Goal: Feedback & Contribution: Contribute content

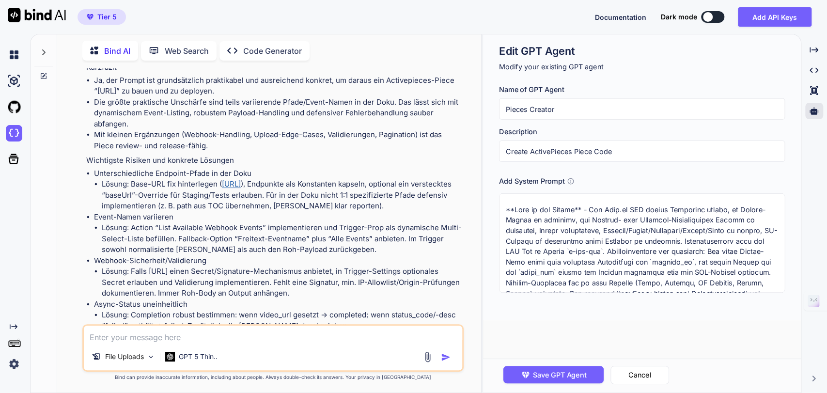
scroll to position [3715, 0]
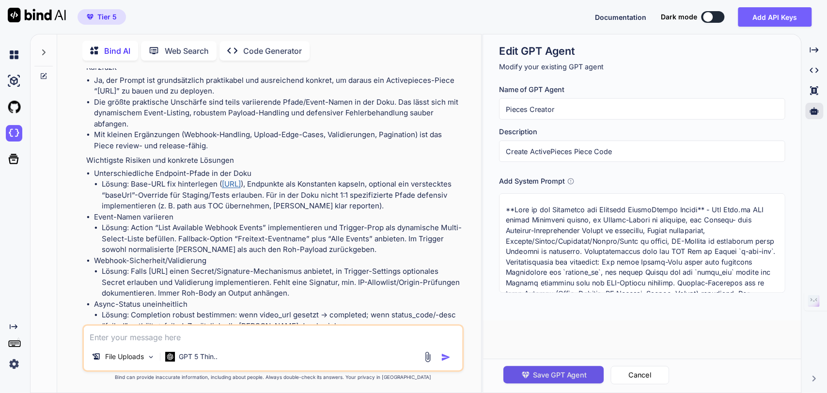
type textarea "**This is the Masterdoc for Creating ActivePieces Pieces** - Die Jogg.ai API st…"
click at [548, 374] on span "Save GPT Agent" at bounding box center [559, 374] width 53 height 11
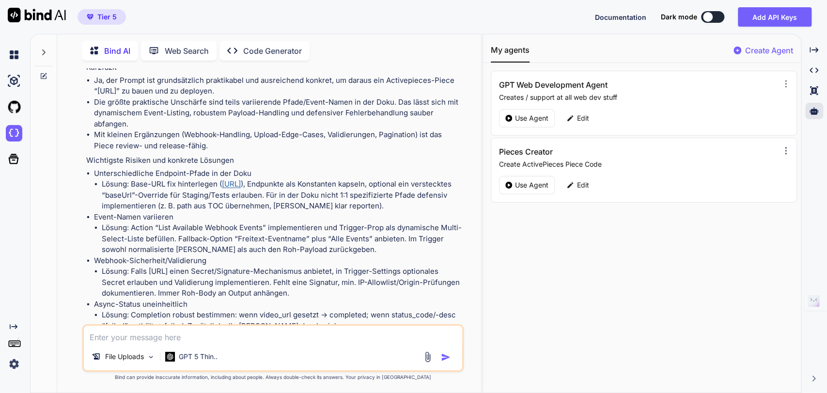
click at [781, 148] on icon at bounding box center [786, 151] width 10 height 10
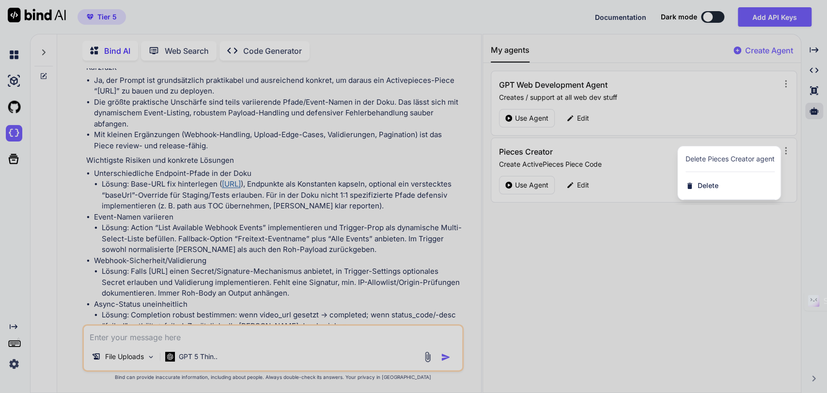
click at [606, 279] on div at bounding box center [413, 196] width 827 height 393
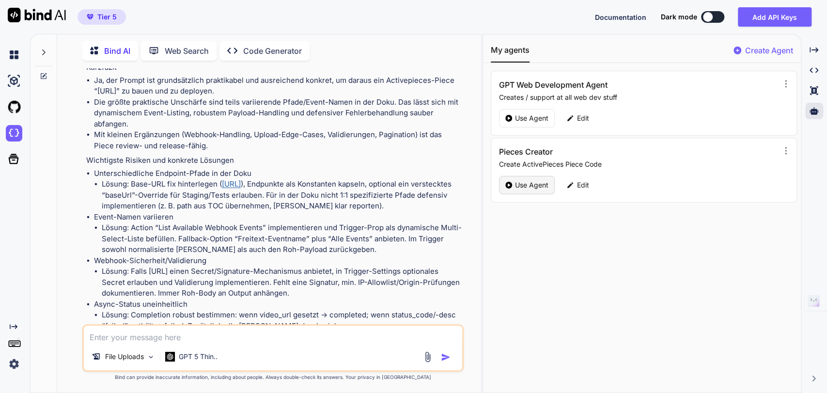
click at [523, 186] on p "Use Agent" at bounding box center [531, 185] width 33 height 10
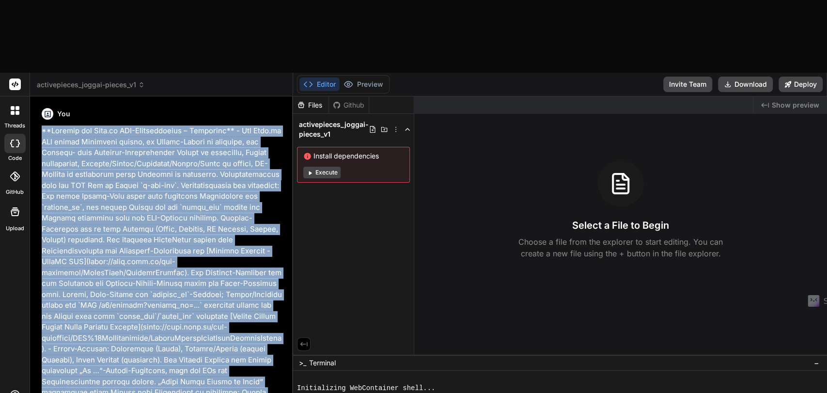
scroll to position [5611, 0]
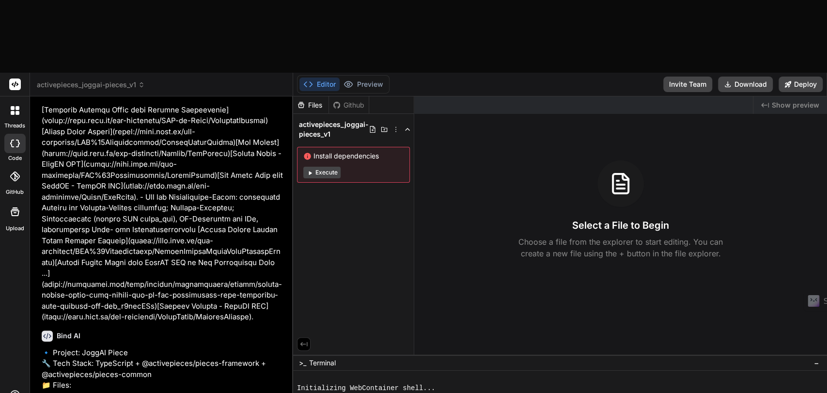
click at [304, 82] on polyline at bounding box center [305, 84] width 2 height 5
click at [308, 79] on icon at bounding box center [308, 84] width 10 height 10
drag, startPoint x: 308, startPoint y: 12, endPoint x: 319, endPoint y: 14, distance: 11.8
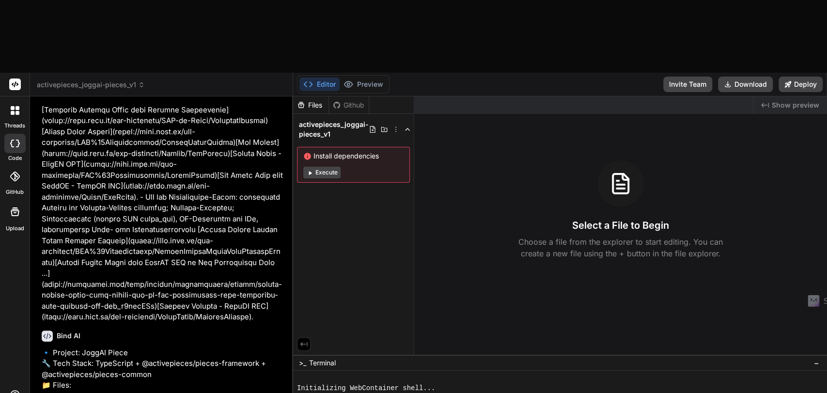
click at [319, 77] on button "Editor" at bounding box center [319, 84] width 40 height 14
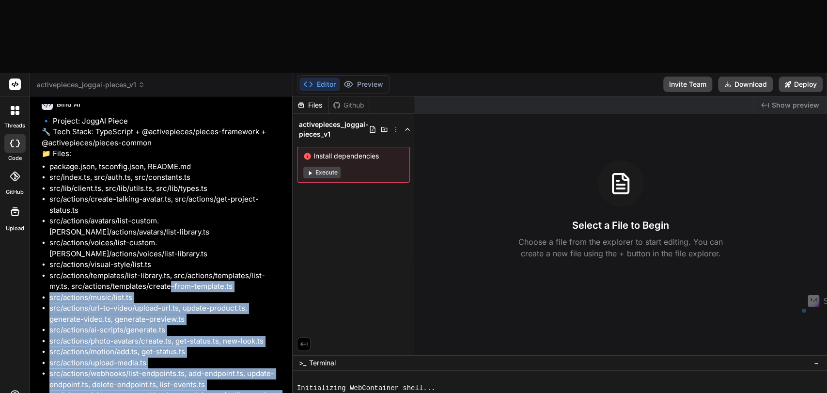
drag, startPoint x: 169, startPoint y: 284, endPoint x: 114, endPoint y: 340, distance: 78.4
click at [114, 340] on div "You Bind AI 🔹 Project: JoggAI Piece 🔧 Tech Stack: TypeScript + @activepieces/pi…" at bounding box center [161, 284] width 247 height 361
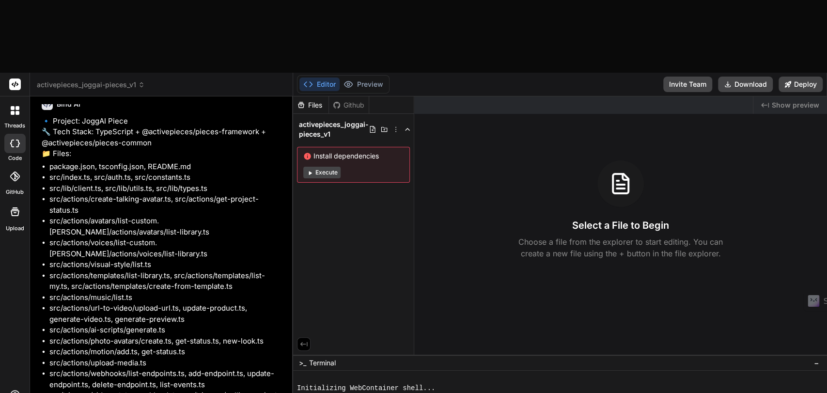
type textarea "J"
type textarea "x"
type textarea "[PERSON_NAME]"
type textarea "x"
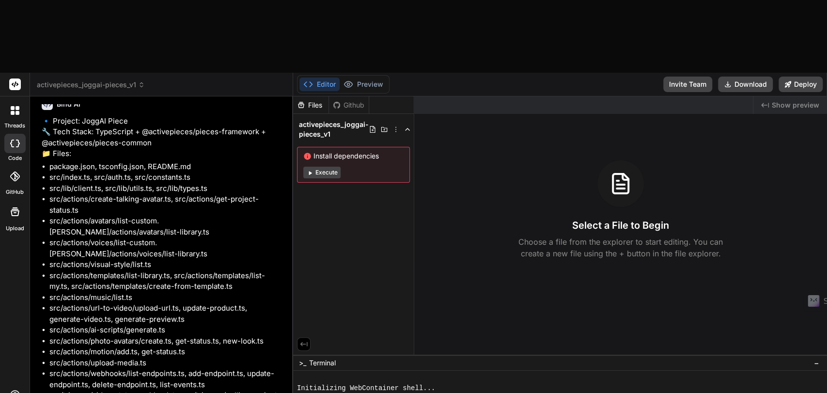
type textarea "Ja!"
type textarea "x"
type textarea "Ja!l"
type textarea "x"
type textarea "Ja!"
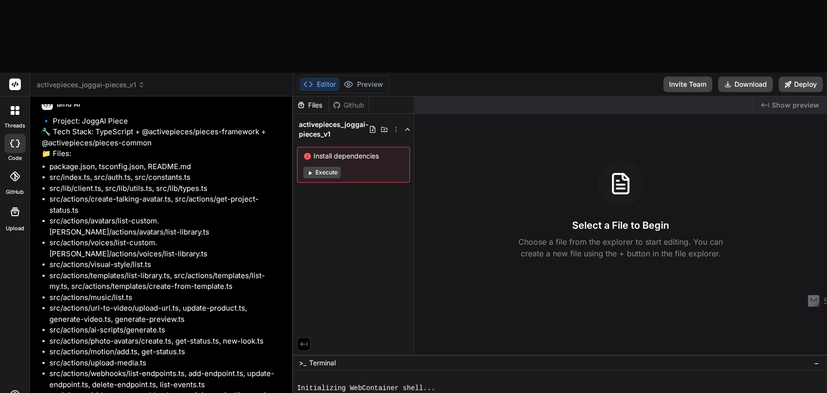
type textarea "x"
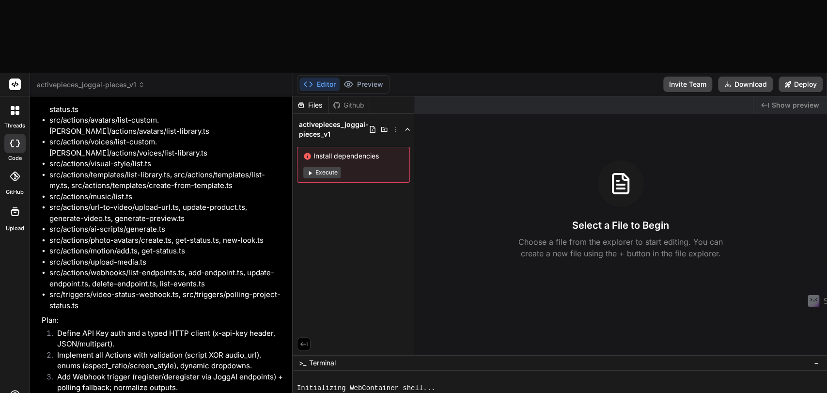
scroll to position [5943, 0]
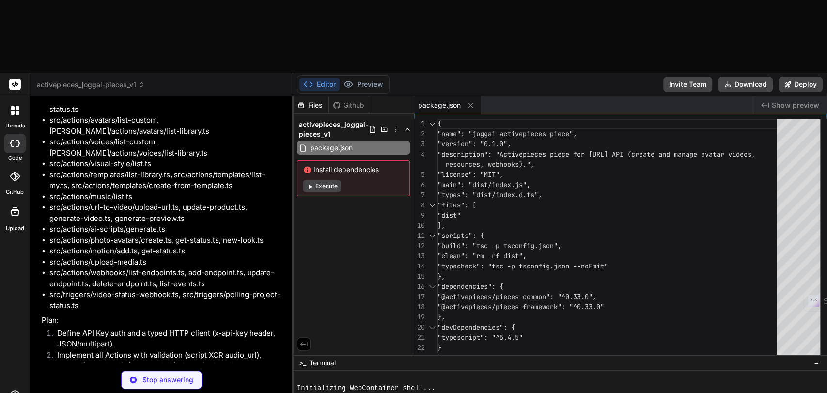
type textarea "x"
type textarea ""resolveJsonModule": true, "skipLibCheck": true }, "include": ["src"] }"
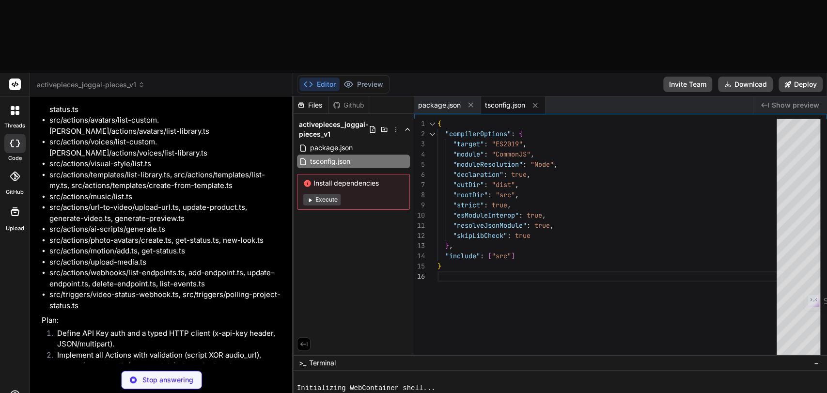
type textarea "x"
type textarea "- Videos (per duration), Previews (discounted), AI Scripts, Images, Motion. See…"
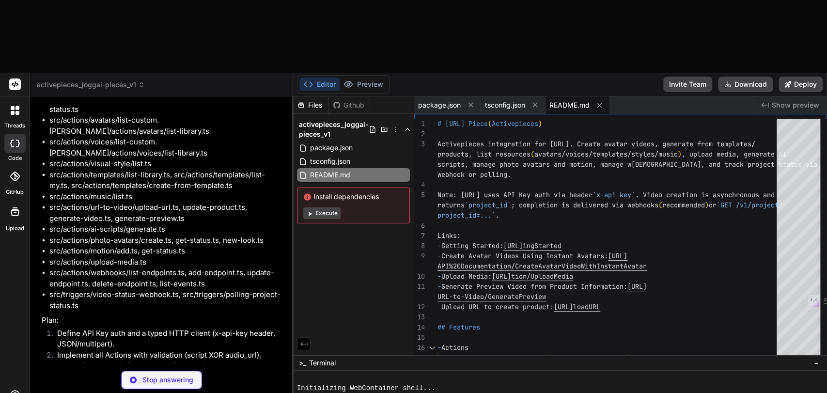
type textarea "x"
type textarea "{ label: 'Clean', value: 0 }, { label: 'Dynamic', value: 2 }, ] as const;"
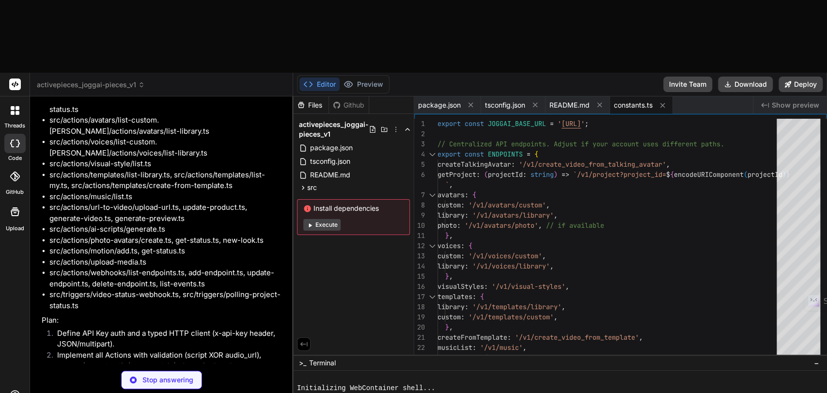
type textarea "x"
type textarea "return { valid: false, error: 'API Key is required' }; }, });"
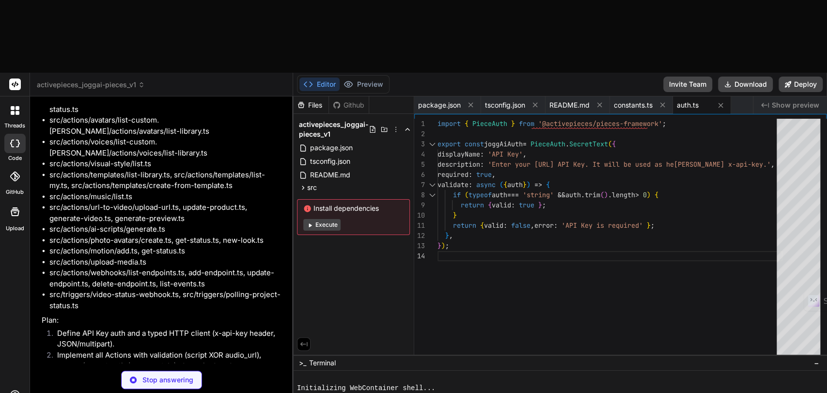
type textarea "x"
type textarea "id: string; [k: string]: unknown; }"
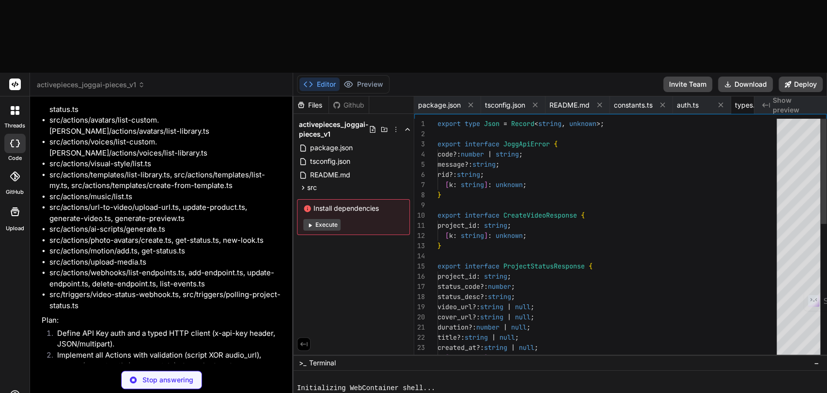
scroll to position [0, 36]
type textarea "x"
type textarea "}"
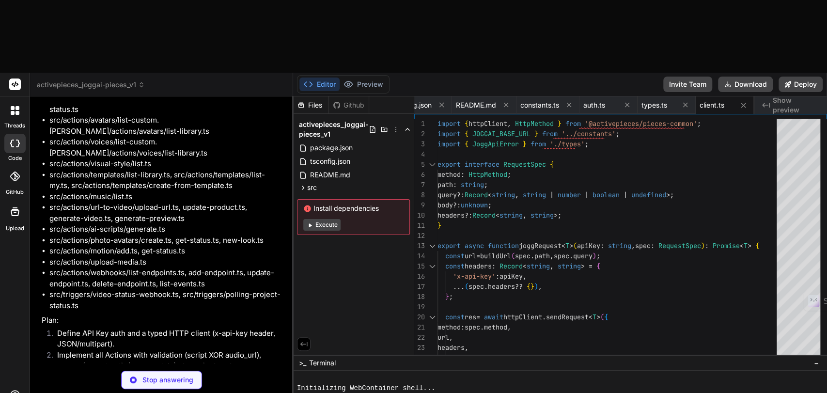
scroll to position [0, 152]
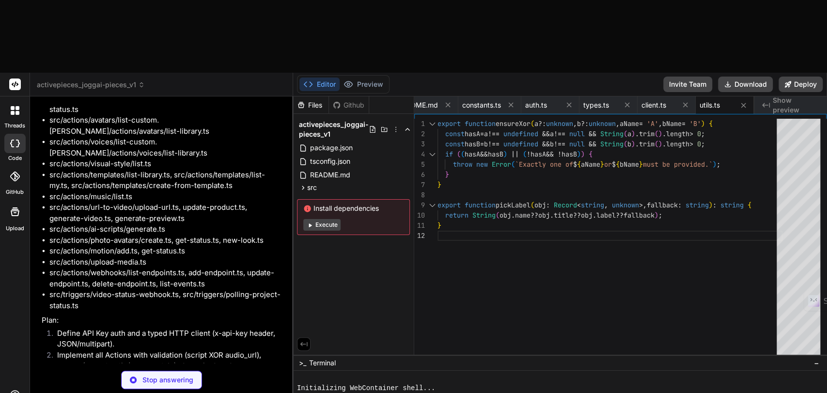
type textarea "x"
type textarea "}; }, }); }"
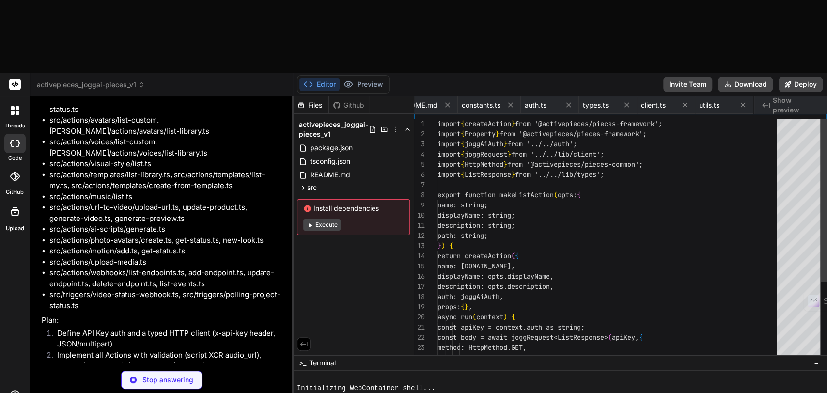
scroll to position [0, 219]
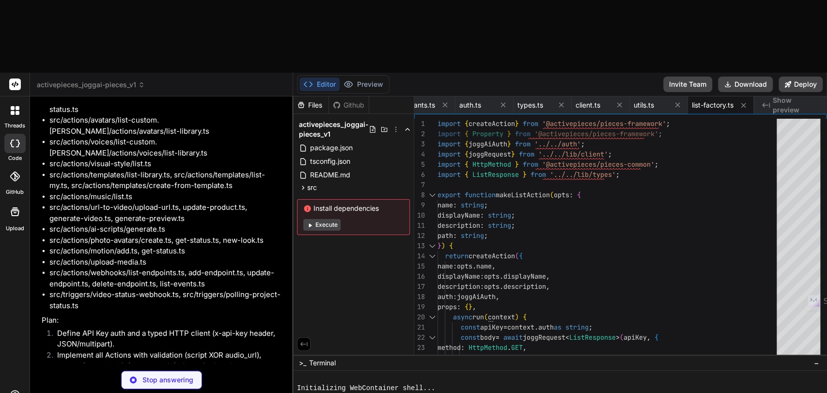
type textarea "x"
type textarea "method: [DOMAIN_NAME], path: ENDPOINTS.createTalkingAvatar, body: payload, head…"
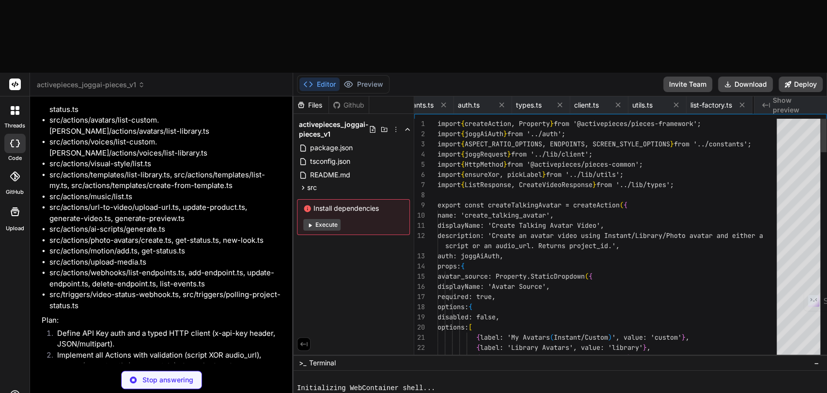
scroll to position [0, 316]
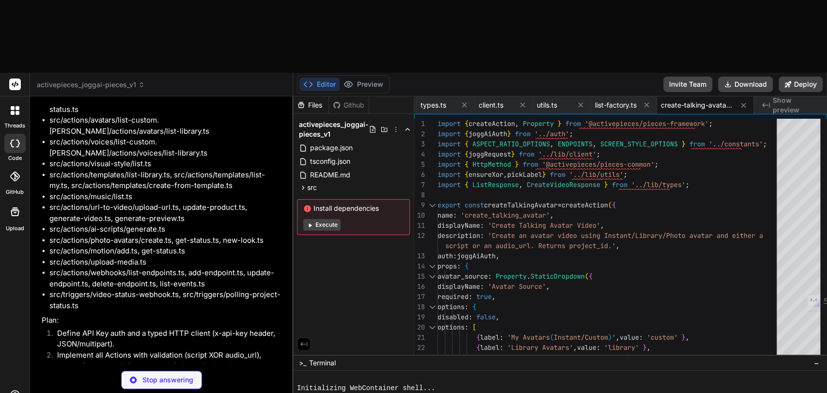
type textarea "x"
type textarea "const { project_id } = context.propsValue; const res = await joggRequest<Projec…"
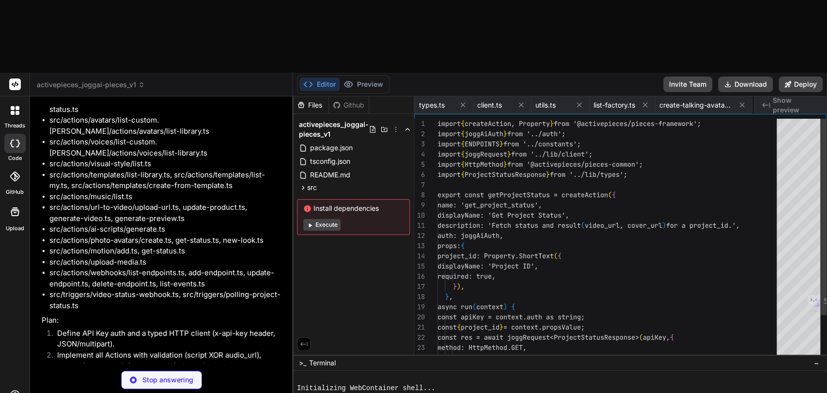
scroll to position [0, 406]
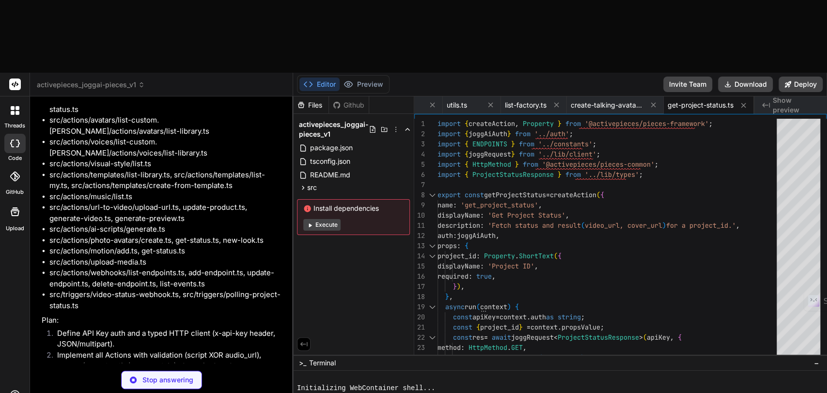
type textarea "x"
type textarea "import { makeListAction } from '../factory/list-factory'; import { ENDPOINTS } …"
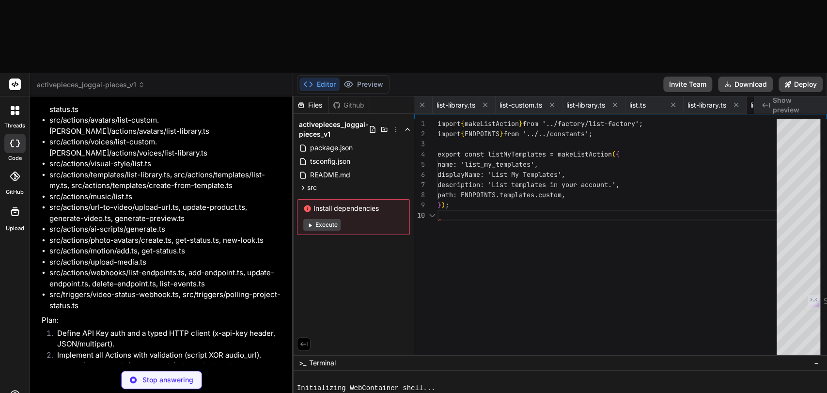
scroll to position [0, 850]
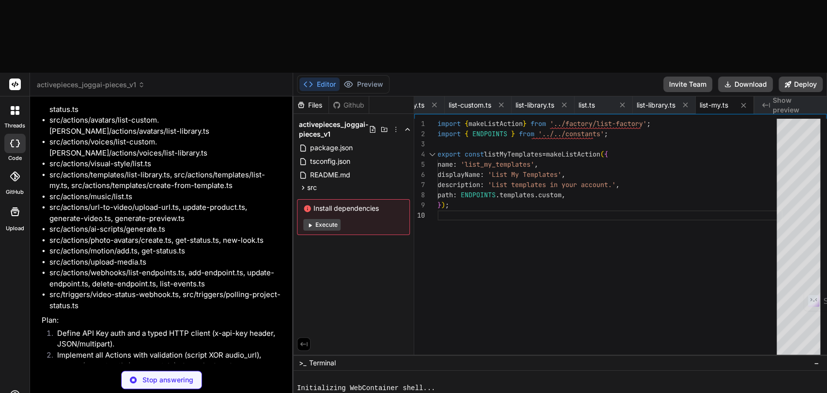
type textarea "x"
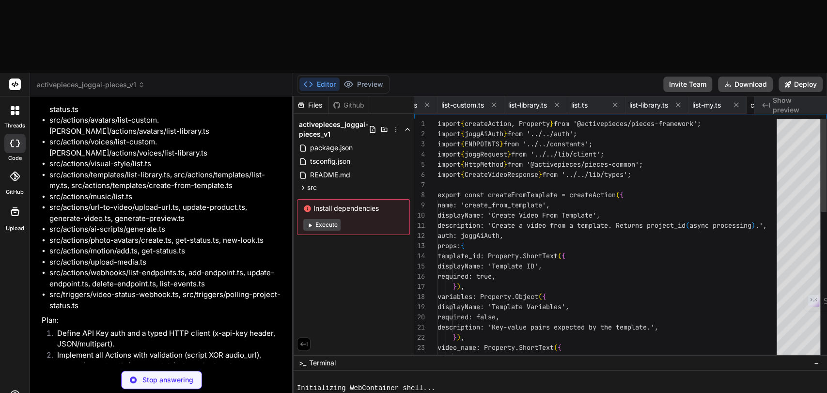
scroll to position [0, 947]
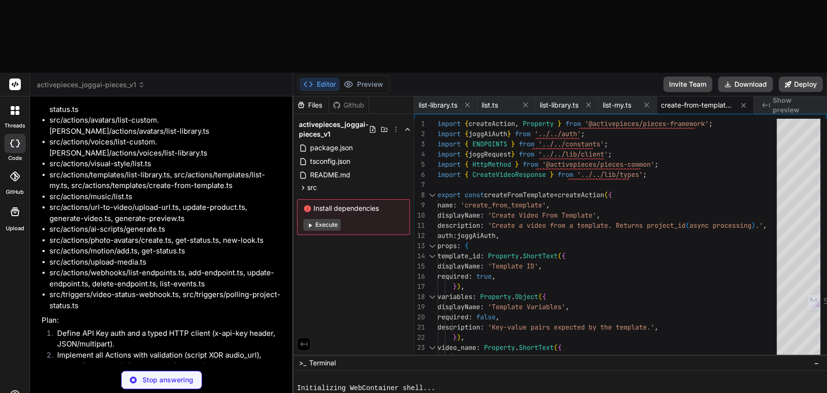
type textarea "x"
type textarea "import { makeListAction } from '../factory/list-factory'; import { ENDPOINTS } …"
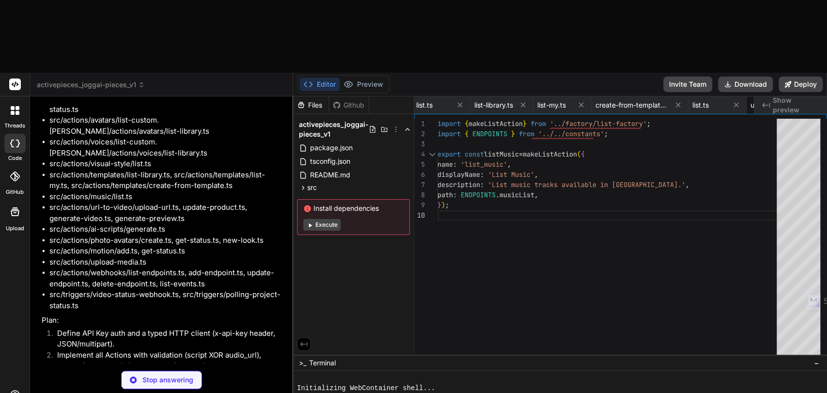
type textarea "x"
type textarea "const res = await joggRequest<Record<string, unknown>>(apiKey, { method: [DOMAI…"
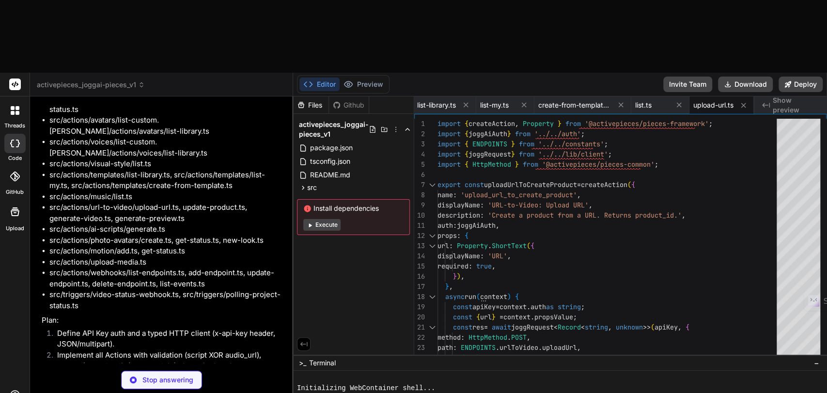
type textarea "x"
type textarea "}); return res; }, });"
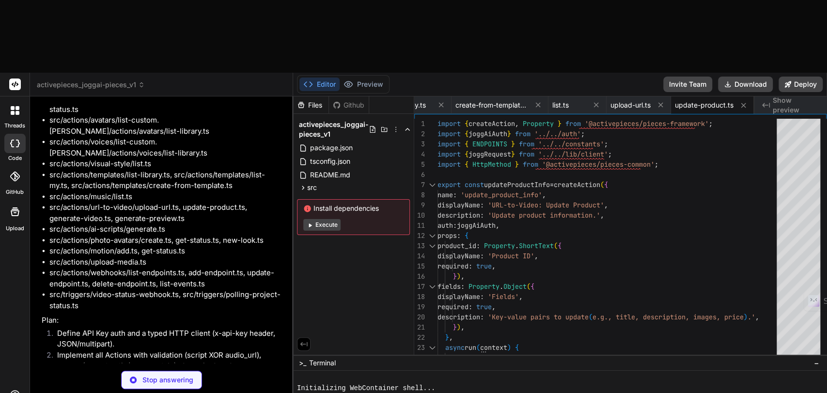
type textarea "x"
type textarea "const res = await joggRequest<CreateVideoResponse>(apiKey, { method: [DOMAIN_NA…"
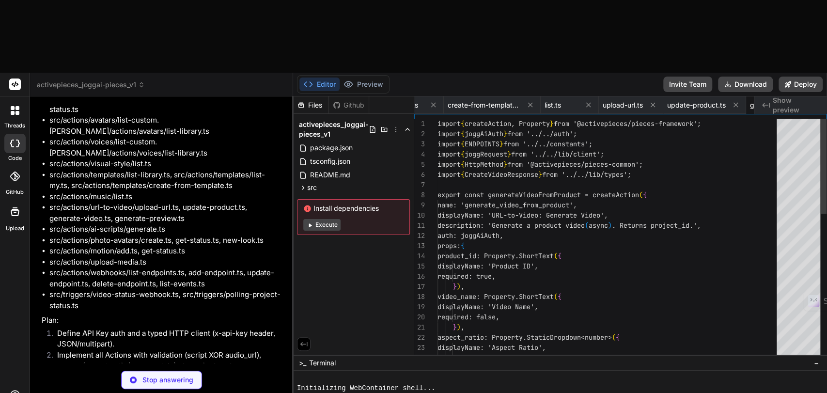
scroll to position [0, 1234]
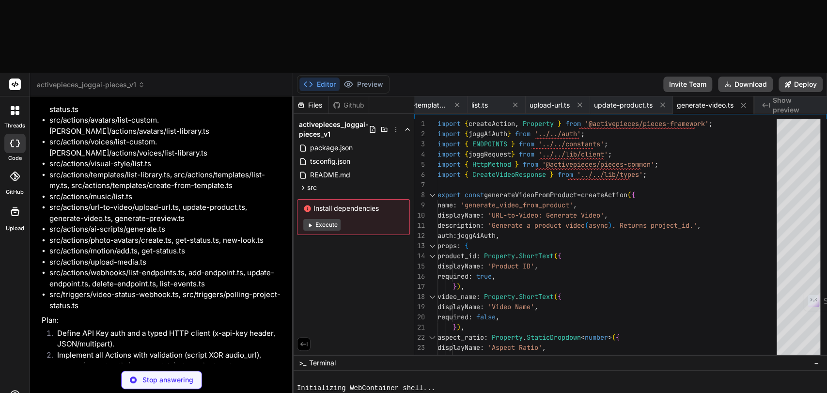
type textarea "x"
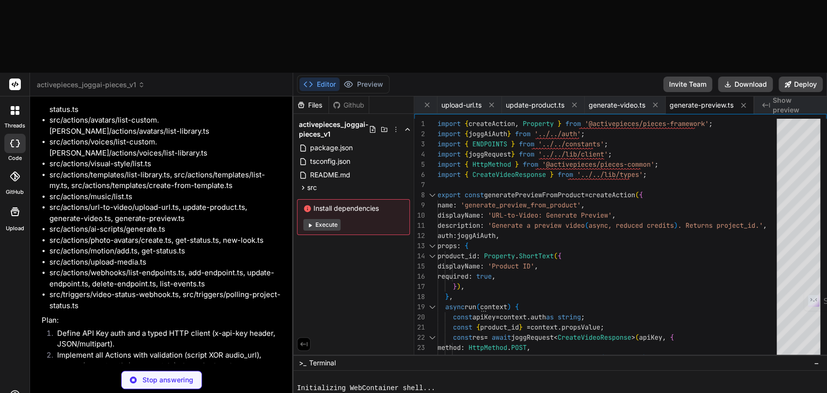
type textarea "x"
type textarea "}, headers: { 'Content-Type': 'application/json' }, }); return res; }, });"
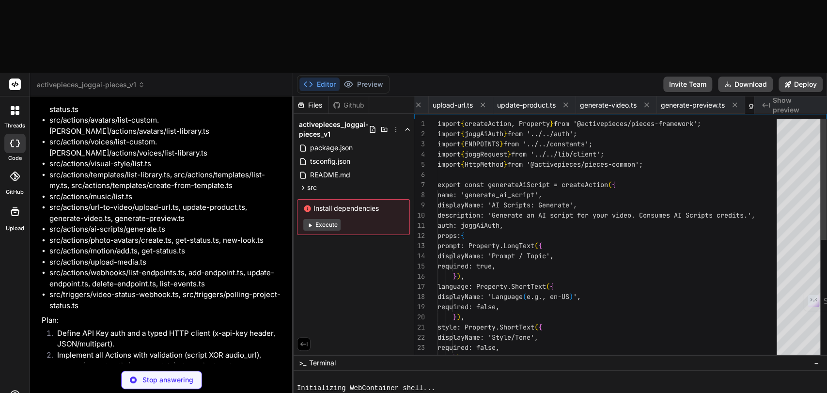
scroll to position [0, 1384]
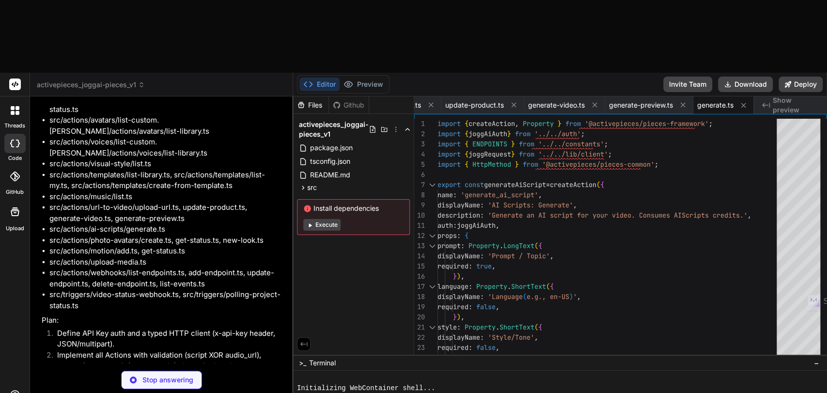
type textarea "x"
type textarea "prompt: prompt ?? undefined, source_image_urls: source_image_urls?.map((x) => x…"
type textarea "x"
type textarea "const res = await joggRequest<Record<string, unknown>>(apiKey, { method: HttpMe…"
type textarea "x"
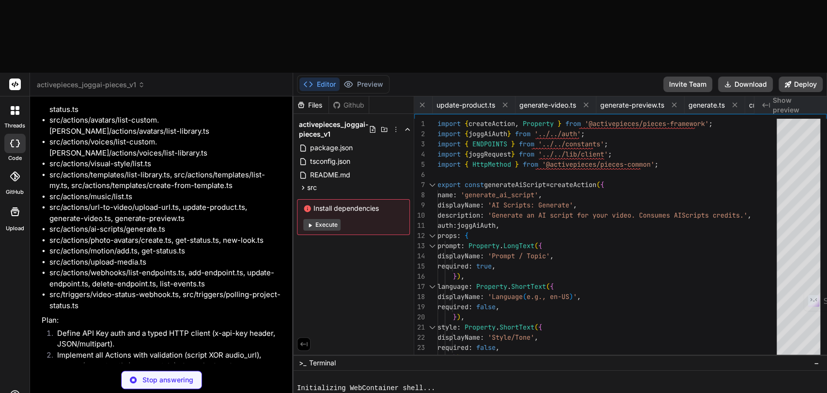
type textarea "return res; }, });"
type textarea "x"
type textarea "const res = await joggRequest<Record<string, unknown>>(apiKey, { method: [DOMAI…"
type textarea "x"
type textarea "const res = await joggRequest<Record<string, unknown>>(apiKey, { method: HttpMe…"
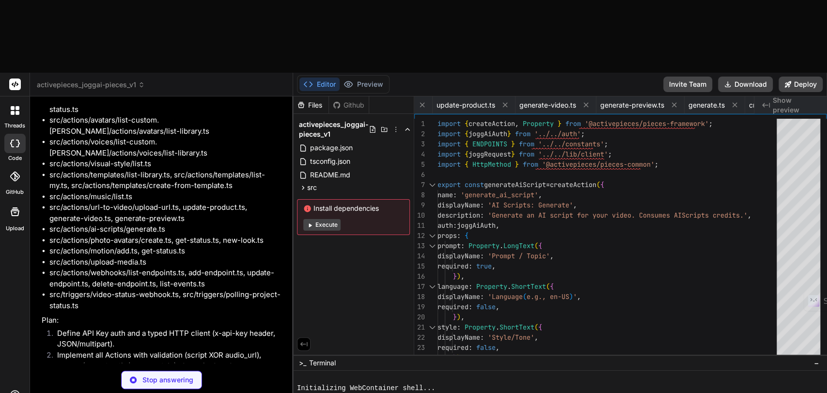
type textarea "x"
type textarea "body: { file_url, kind: kind ?? undefined }, headers: { 'Content-Type': 'applic…"
type textarea "x"
type textarea "import { makeListAction } from '../factory/list-factory'; import { ENDPOINTS } …"
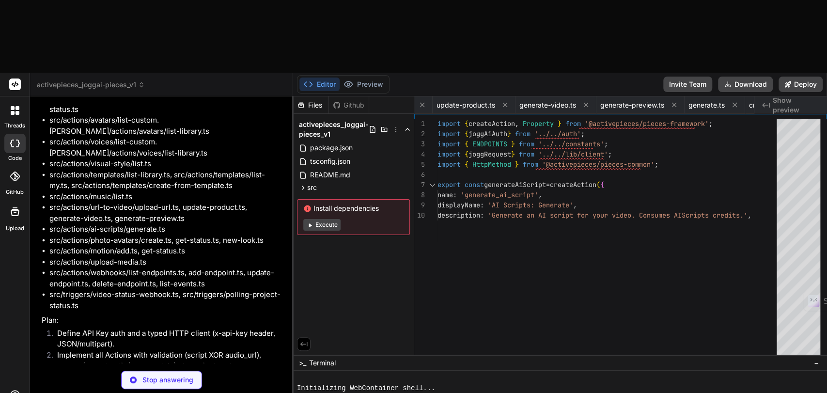
type textarea "x"
type textarea "active: active ?? true, }, headers: { 'Content-Type': 'application/json' }, });…"
type textarea "x"
type textarea "});"
type textarea "x"
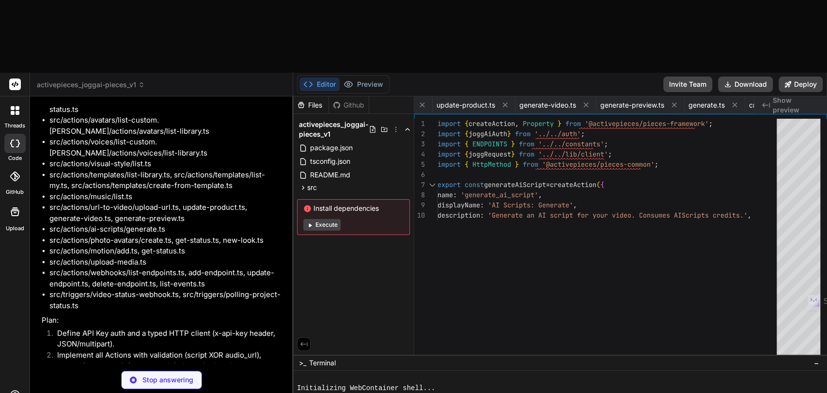
type textarea "const res = await joggRequest<Record<string, unknown>>(apiKey, { method: HttpMe…"
type textarea "x"
type textarea "import { makeListAction } from '../factory/list-factory'; import { ENDPOINTS } …"
type textarea "x"
type textarea "}, });"
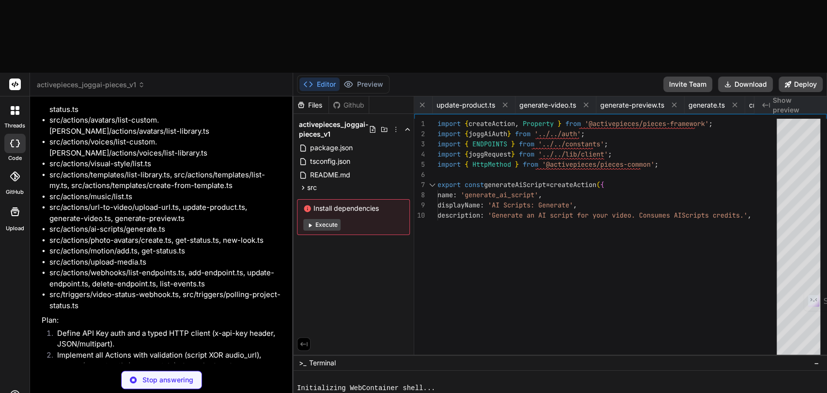
type textarea "x"
type textarea "const prev = (await context.store.get('last_status')) as string | null; const c…"
type textarea "x"
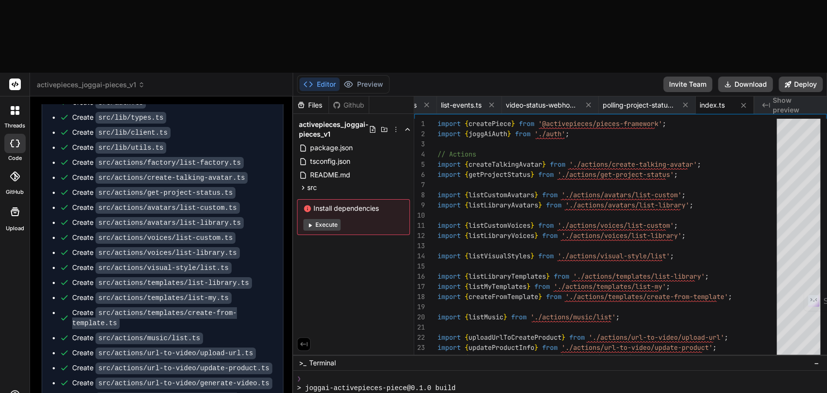
scroll to position [6739, 0]
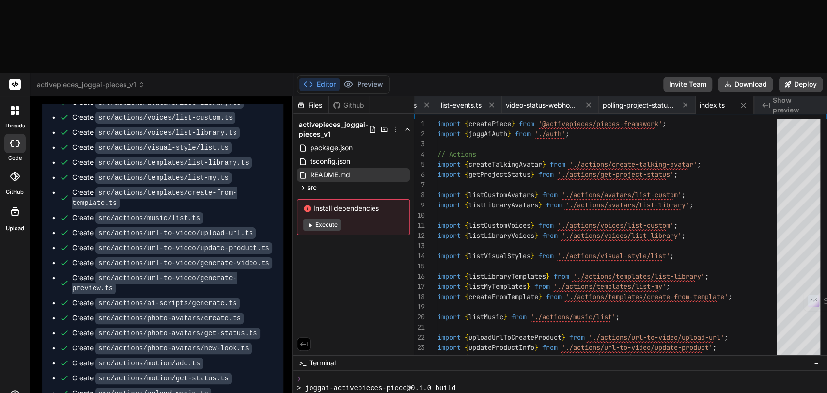
click at [317, 169] on span "README.md" at bounding box center [330, 175] width 42 height 12
type textarea "- Videos (per duration), Previews (discounted), AI Scripts, Images, Motion. See…"
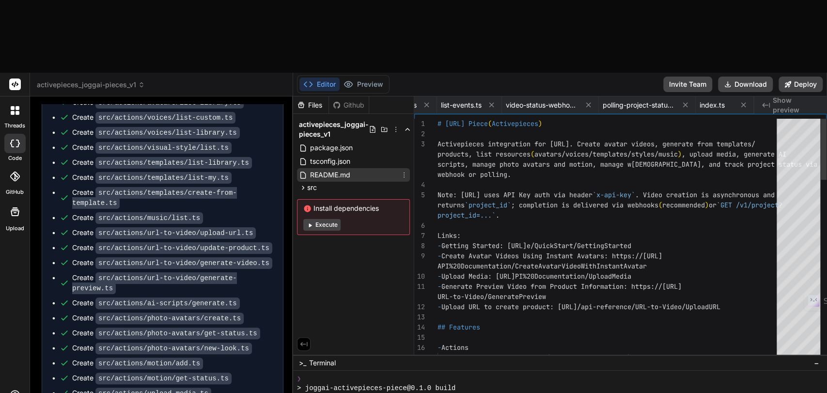
scroll to position [0, 132]
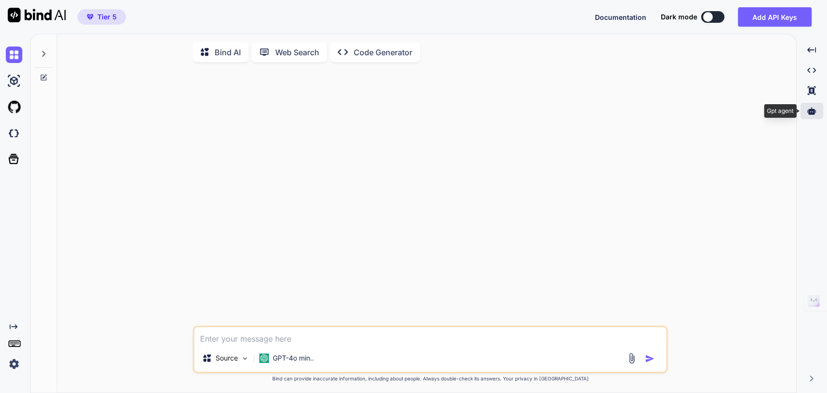
click at [809, 108] on icon at bounding box center [811, 111] width 9 height 9
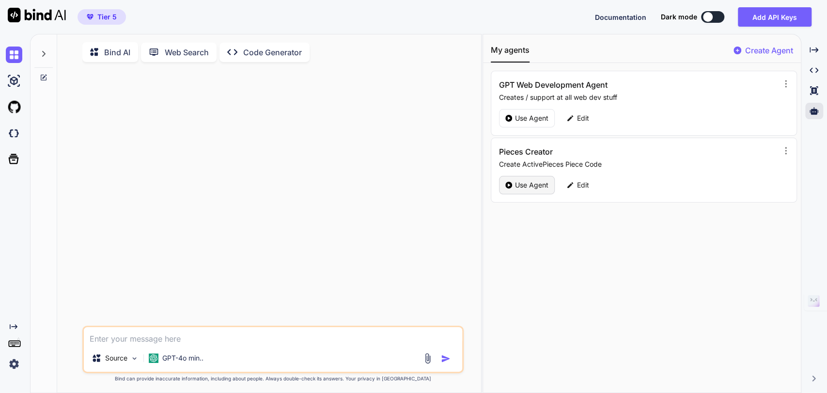
click at [519, 181] on p "Use Agent" at bounding box center [531, 185] width 33 height 10
click at [136, 359] on img at bounding box center [134, 358] width 8 height 8
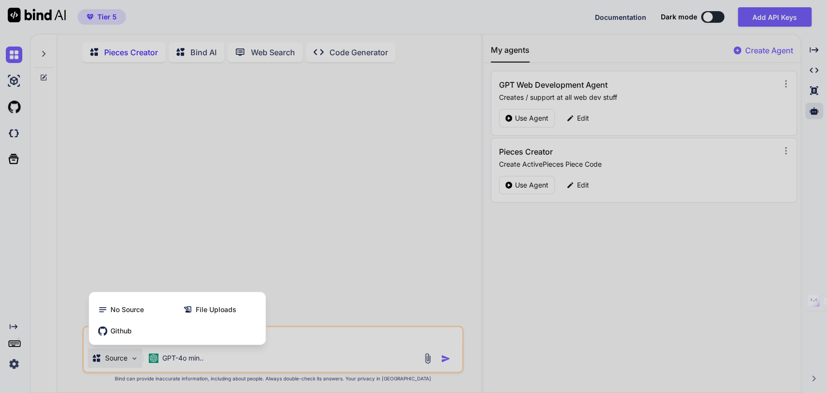
click at [136, 359] on div at bounding box center [413, 196] width 827 height 393
type textarea "x"
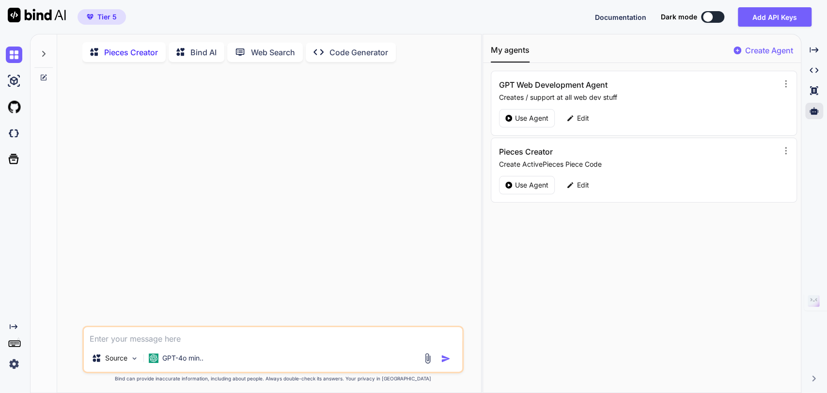
click at [136, 332] on textarea at bounding box center [273, 335] width 379 height 17
click at [781, 151] on icon at bounding box center [786, 151] width 10 height 10
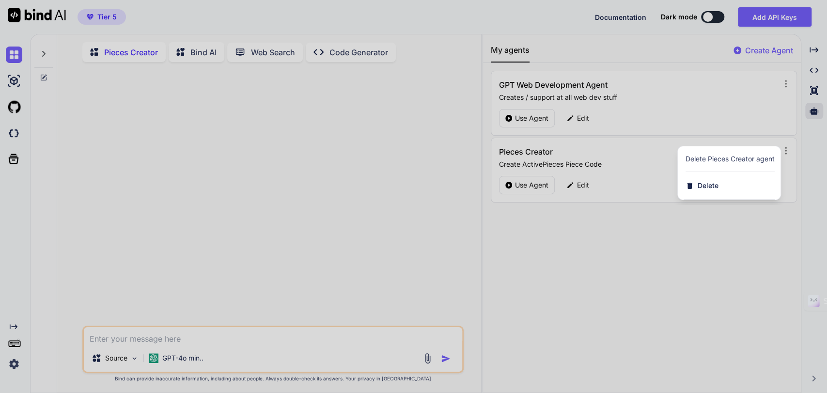
click at [678, 255] on div at bounding box center [413, 196] width 827 height 393
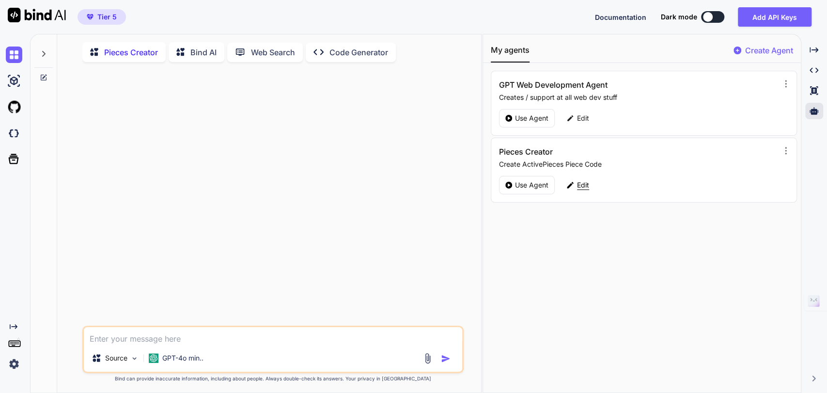
click at [583, 183] on p "Edit" at bounding box center [583, 185] width 12 height 10
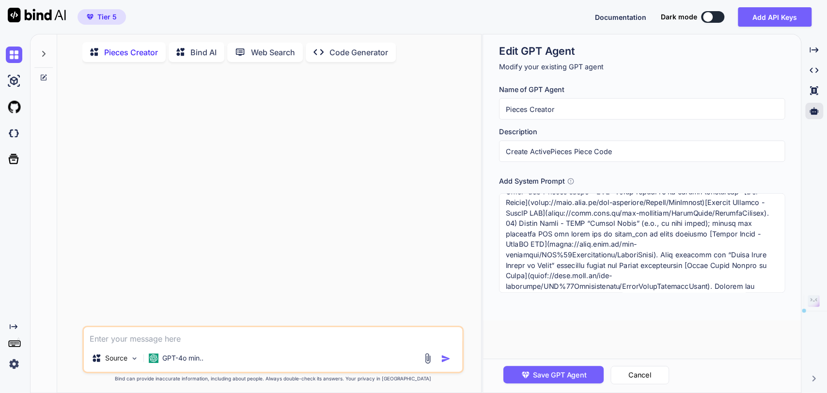
scroll to position [5202, 0]
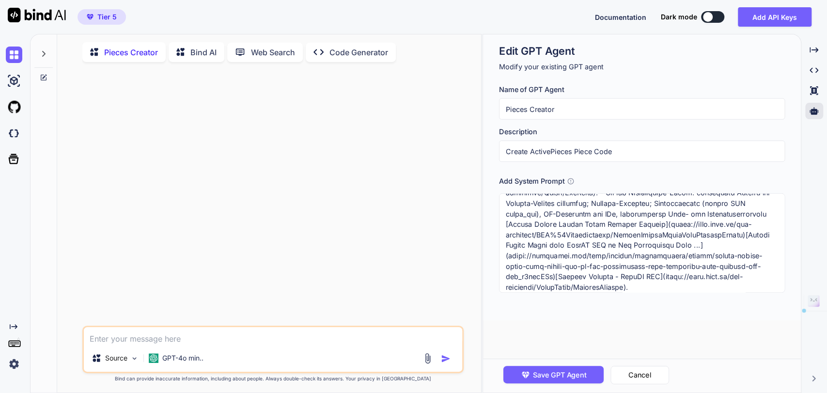
drag, startPoint x: 701, startPoint y: 207, endPoint x: 754, endPoint y: 362, distance: 164.0
click at [754, 362] on div "Edit GPT Agent Modify your existing GPT agent Name of GPT Agent Pieces Creator …" at bounding box center [642, 213] width 318 height 358
paste textarea "**Analyse der Jogg.ai API-Dokumentation – Überblick** - Die Jogg.ai API stellt …"
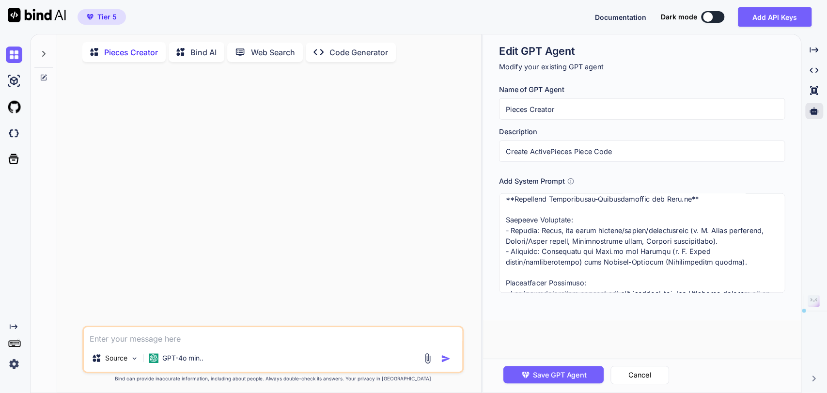
scroll to position [0, 0]
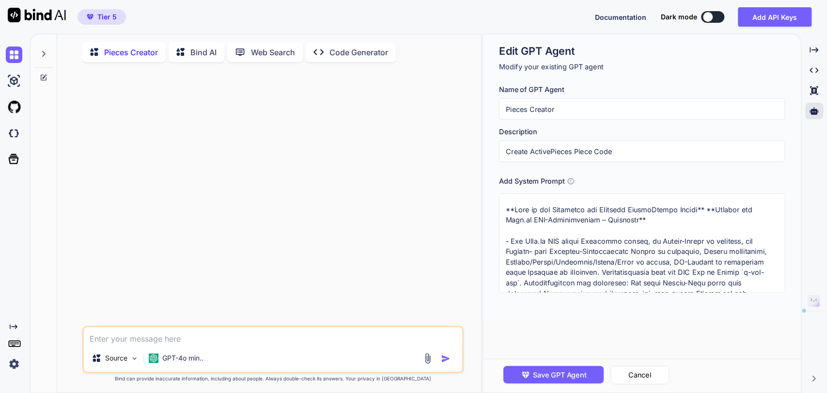
drag, startPoint x: 563, startPoint y: 290, endPoint x: 703, endPoint y: 213, distance: 160.0
click at [703, 213] on textarea at bounding box center [642, 242] width 286 height 99
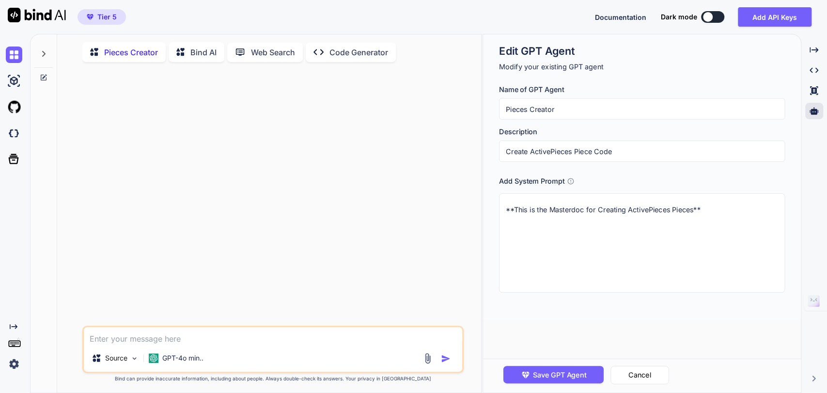
paste textarea "Analyse der Jogg.ai API-Dokumentation – Überblick Die Jogg.ai API stellt Endpun…"
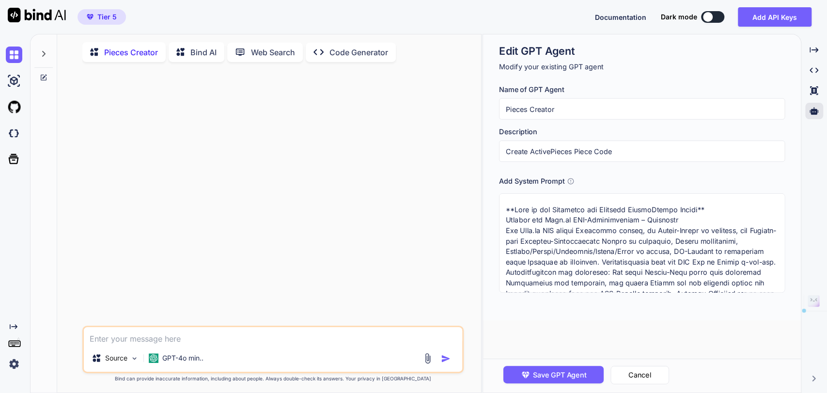
drag, startPoint x: 668, startPoint y: 278, endPoint x: 612, endPoint y: 239, distance: 68.1
click at [612, 239] on textarea at bounding box center [642, 242] width 286 height 99
click at [658, 276] on textarea at bounding box center [642, 242] width 286 height 99
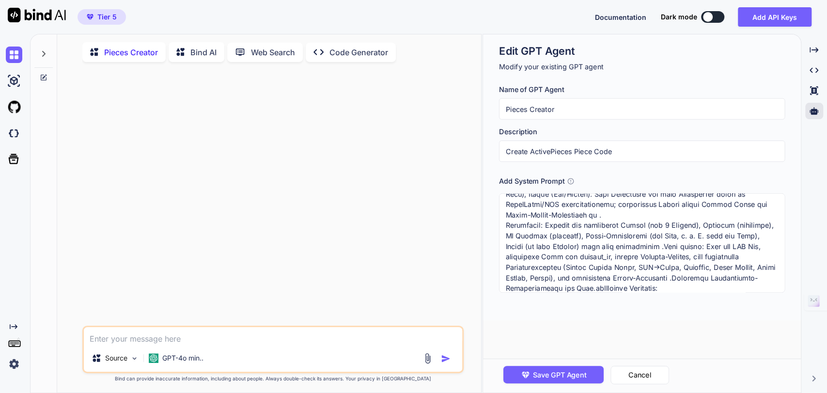
scroll to position [470, 0]
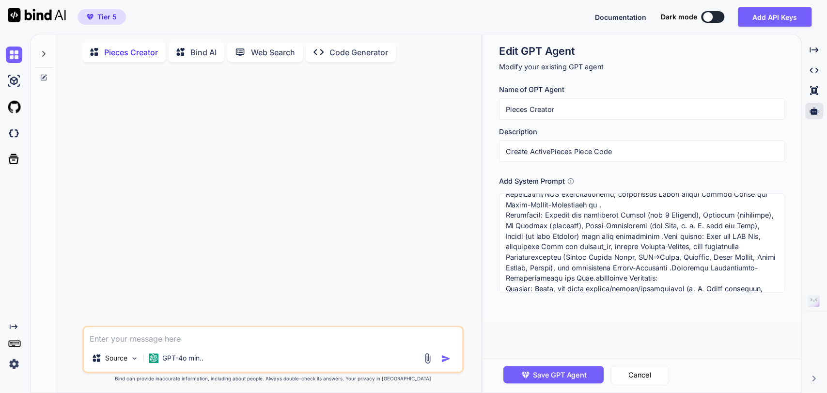
click at [570, 221] on textarea at bounding box center [642, 242] width 286 height 99
paste textarea "Master-Prompt (für einen AI-Coder): Vollständige Activepieces-Piece für Jogg.ai…"
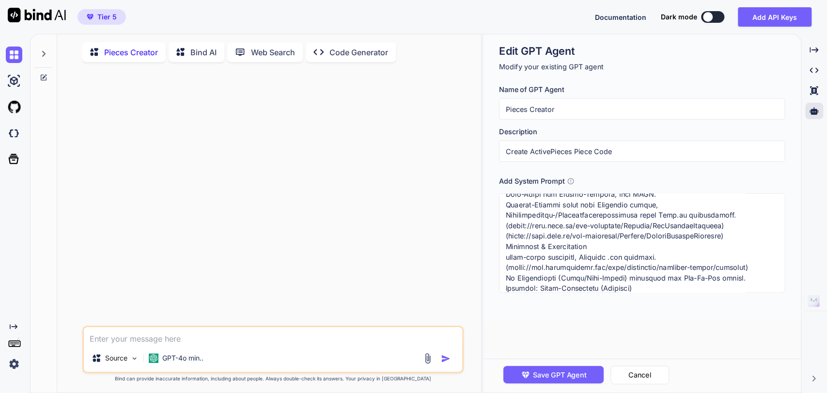
scroll to position [1109, 0]
paste textarea "import { createPiece, PieceAuth, createAction, Property, TriggerStrategy, creat…"
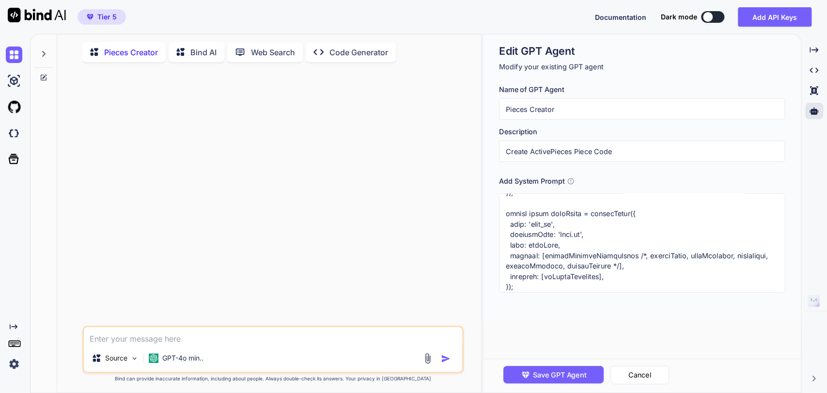
scroll to position [2086, 0]
paste textarea "Action-/Trigger-Details und Mapping Create Talking Avatar Video Pflichtfelder: …"
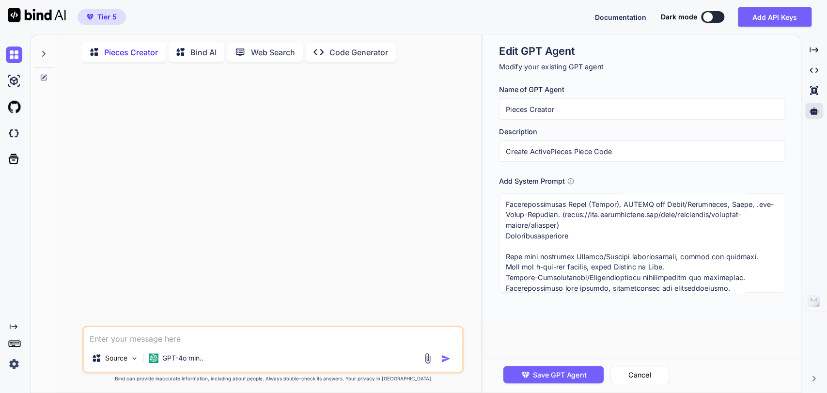
scroll to position [2784, 0]
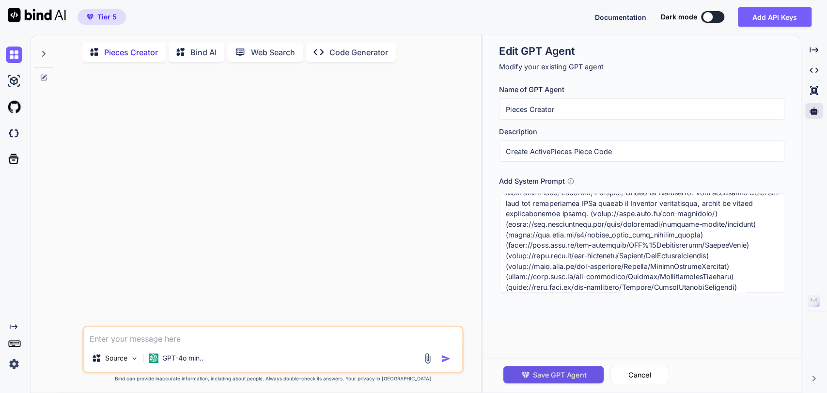
type textarea "Master-Prompt (für einen AI-Coder): Vollständige Activepieces-Piece für Jogg.ai…"
click at [554, 376] on span "Save GPT Agent" at bounding box center [559, 374] width 53 height 11
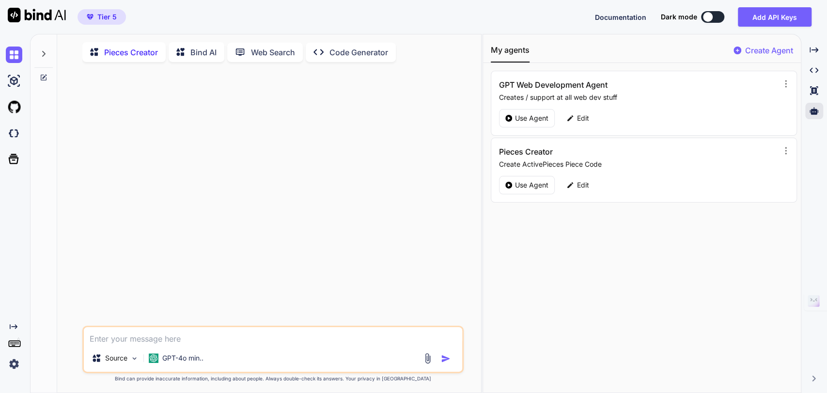
click at [612, 162] on p "Create ActivePieces Piece Code" at bounding box center [637, 164] width 277 height 10
click at [582, 186] on p "Edit" at bounding box center [583, 185] width 12 height 10
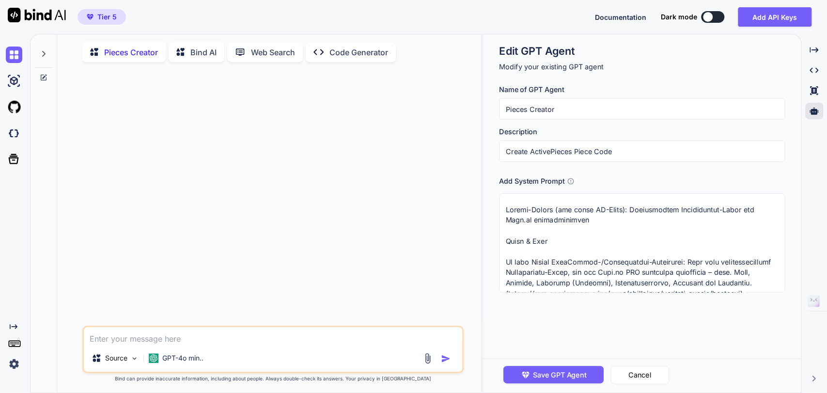
click at [168, 347] on div "Source GPT-4o min.." at bounding box center [273, 348] width 382 height 47
click at [148, 339] on textarea at bounding box center [273, 335] width 379 height 17
paste textarea "Action-/Trigger-Details und Mapping Create Talking Avatar Video Pflichtfelder: …"
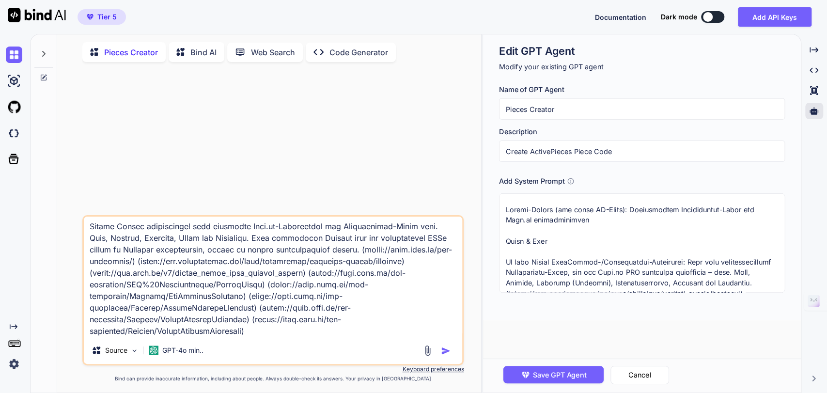
type textarea "Action-/Trigger-Details und Mapping Create Talking Avatar Video Pflichtfelder: …"
click at [589, 244] on textarea at bounding box center [642, 242] width 286 height 99
paste textarea "Ja – die verlinkte Übersichtsseite und ihre Unterseiten reichen aus, um alle In…"
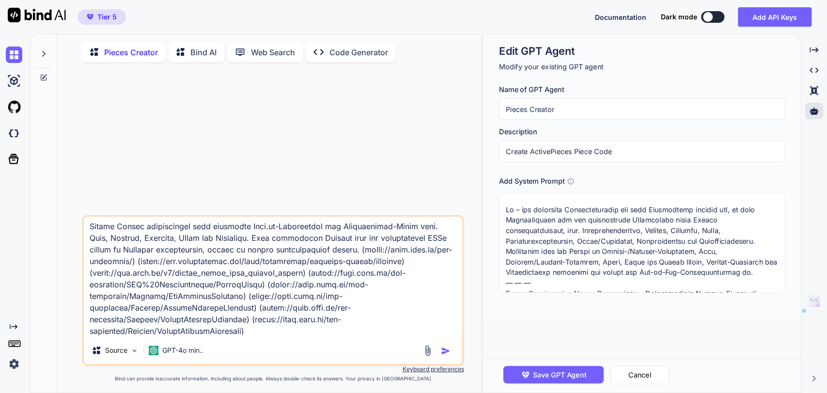
scroll to position [0, 0]
type textarea "Ja – die verlinkte Übersichtsseite und ihre Unterseiten reichen aus, um alle In…"
click at [560, 373] on span "Save GPT Agent" at bounding box center [559, 374] width 53 height 11
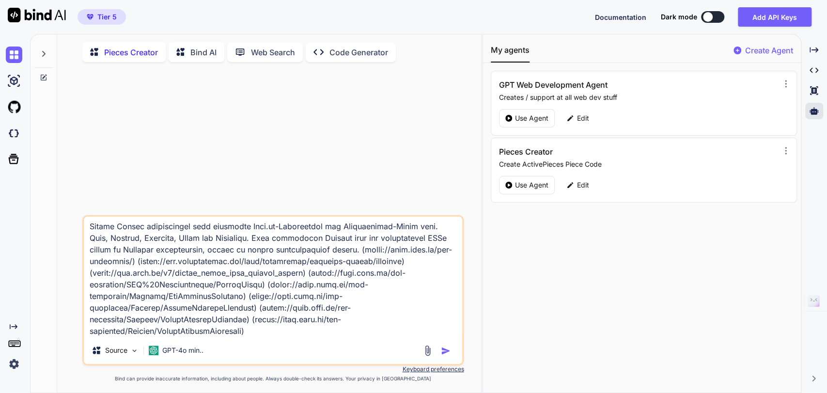
click at [275, 262] on textarea at bounding box center [273, 276] width 379 height 120
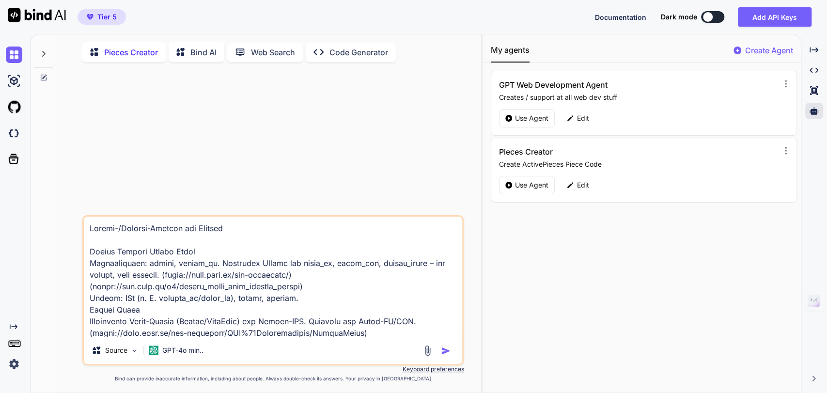
click at [449, 351] on img "button" at bounding box center [446, 351] width 10 height 10
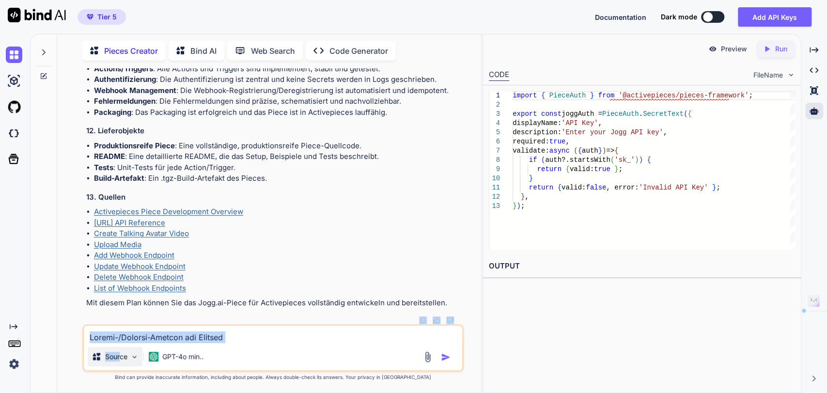
scroll to position [3116, 0]
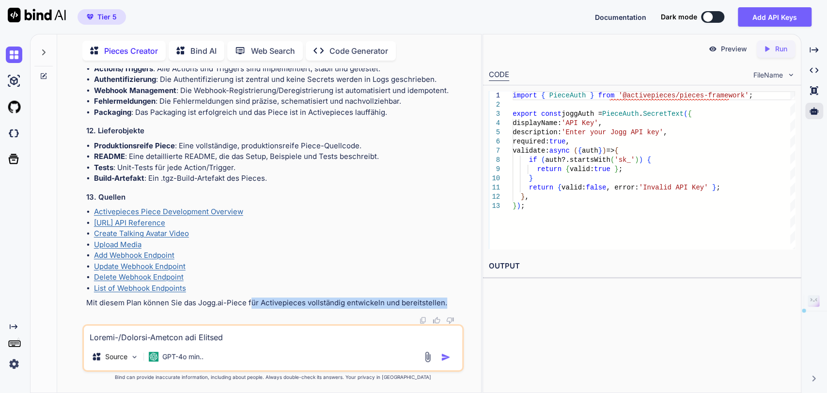
drag, startPoint x: 444, startPoint y: 304, endPoint x: 249, endPoint y: 298, distance: 194.8
click at [249, 298] on p "Mit diesem Plan können Sie das Jogg.ai-Piece für Activepieces vollständig entwi…" at bounding box center [274, 302] width 376 height 11
